Goal: Check status: Check status

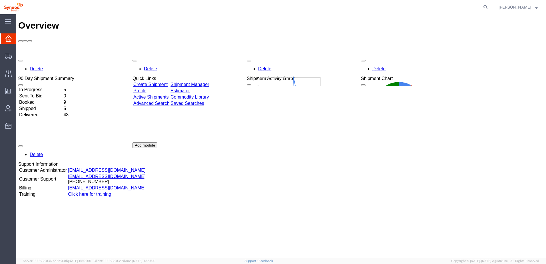
click at [63, 87] on td "In Progress" at bounding box center [41, 90] width 44 height 6
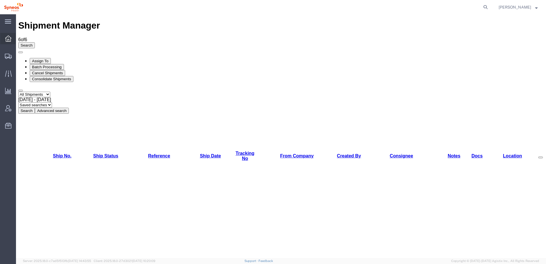
click at [8, 35] on div at bounding box center [8, 38] width 16 height 11
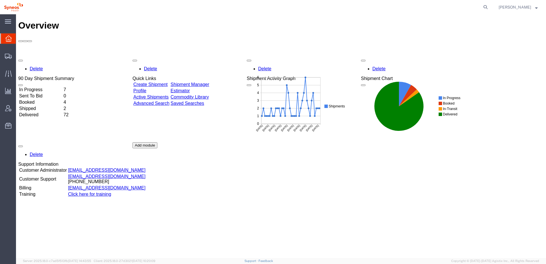
click at [53, 106] on td "Shipped" at bounding box center [41, 109] width 44 height 6
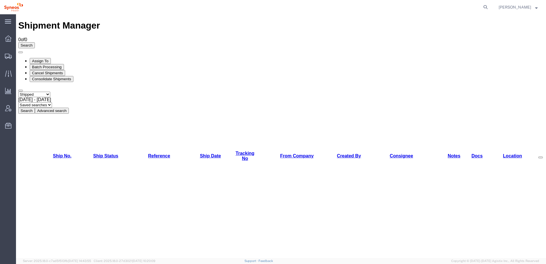
click at [35, 108] on button "Search" at bounding box center [26, 111] width 17 height 6
click at [8, 39] on icon at bounding box center [8, 38] width 6 height 6
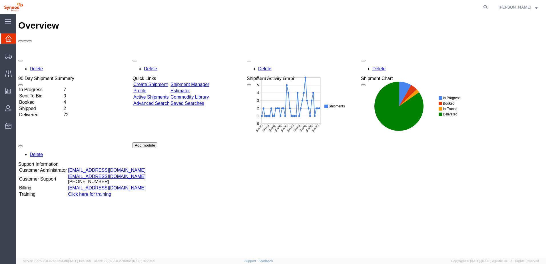
click at [48, 87] on td "In Progress" at bounding box center [41, 90] width 44 height 6
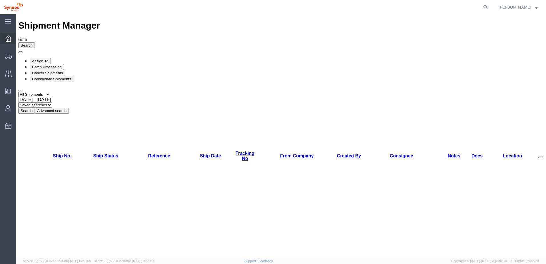
click at [13, 40] on div at bounding box center [8, 38] width 16 height 11
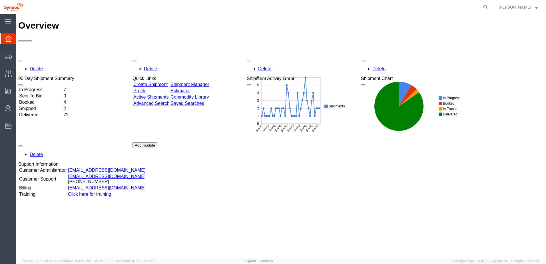
click at [63, 99] on td "Booked" at bounding box center [41, 102] width 44 height 6
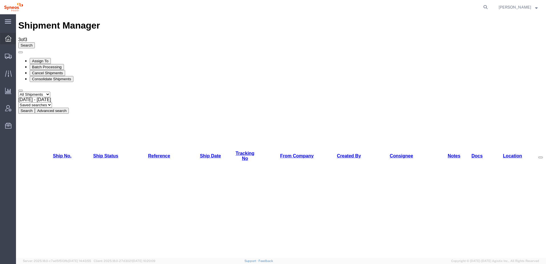
click at [11, 34] on div at bounding box center [8, 38] width 16 height 11
